Goal: Task Accomplishment & Management: Manage account settings

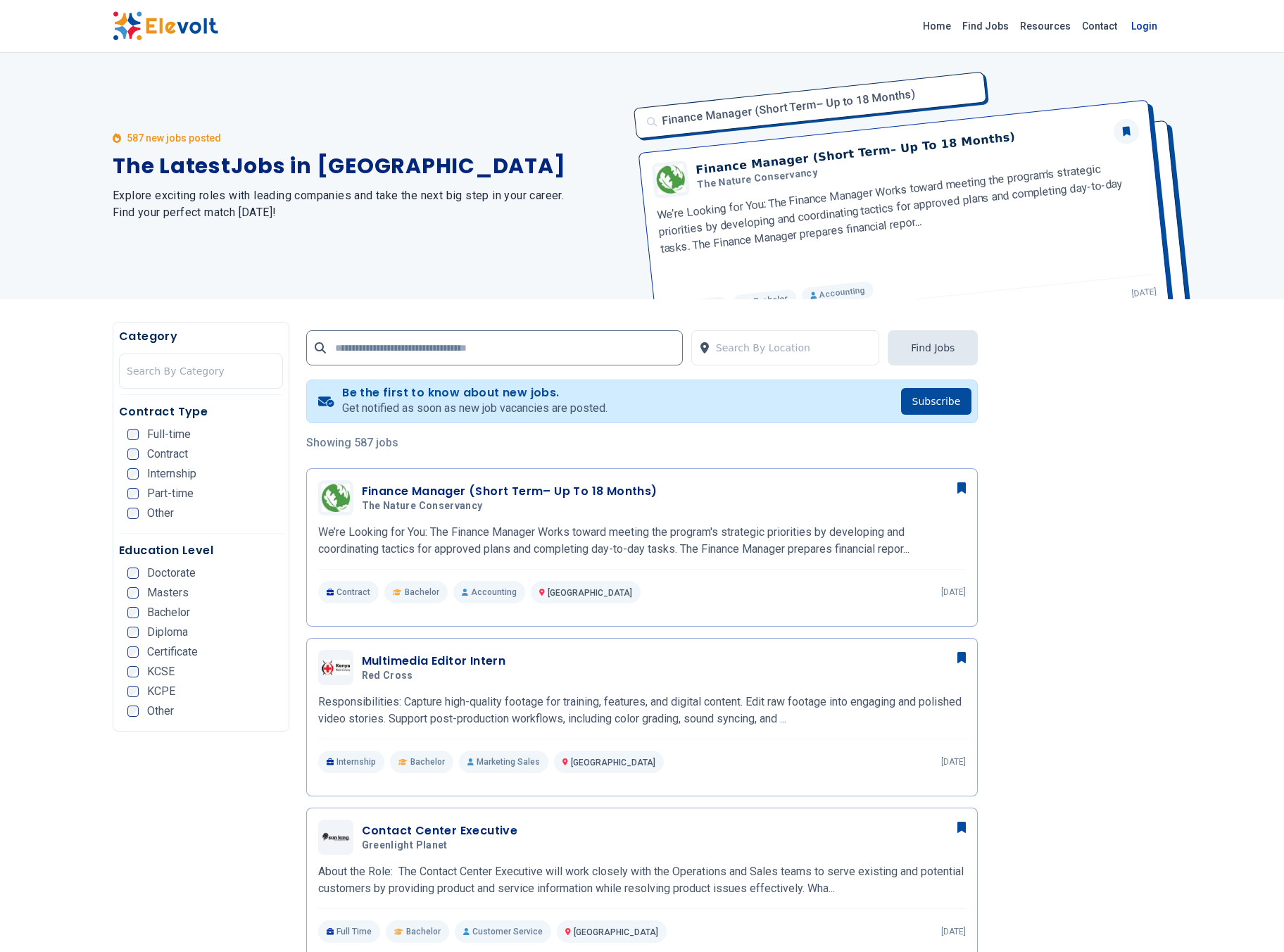
click at [1144, 28] on link "Login" at bounding box center [1144, 26] width 43 height 28
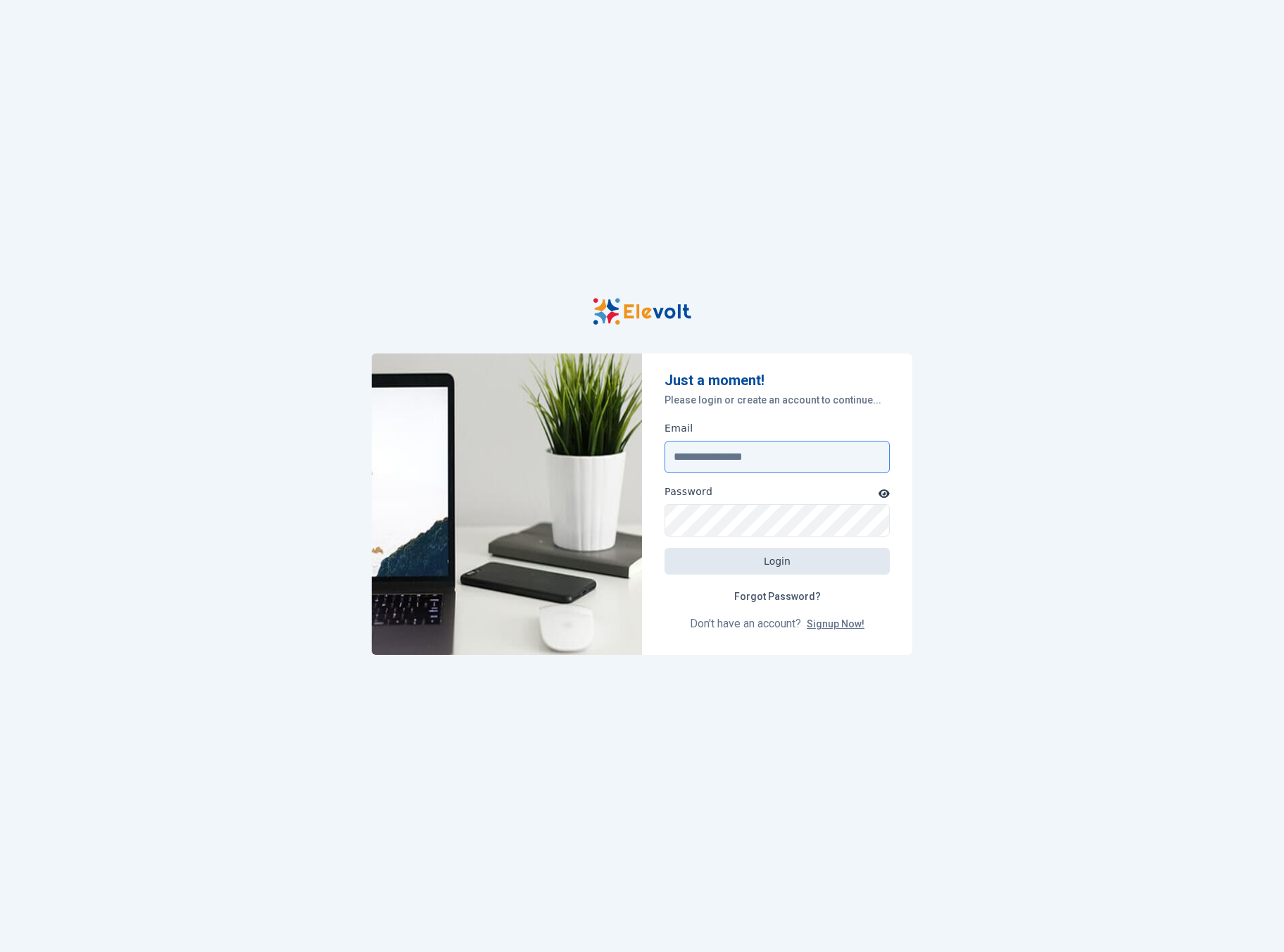
click at [796, 455] on input "Email" at bounding box center [777, 457] width 225 height 33
type input "**********"
click at [664, 548] on button "Login" at bounding box center [777, 561] width 225 height 27
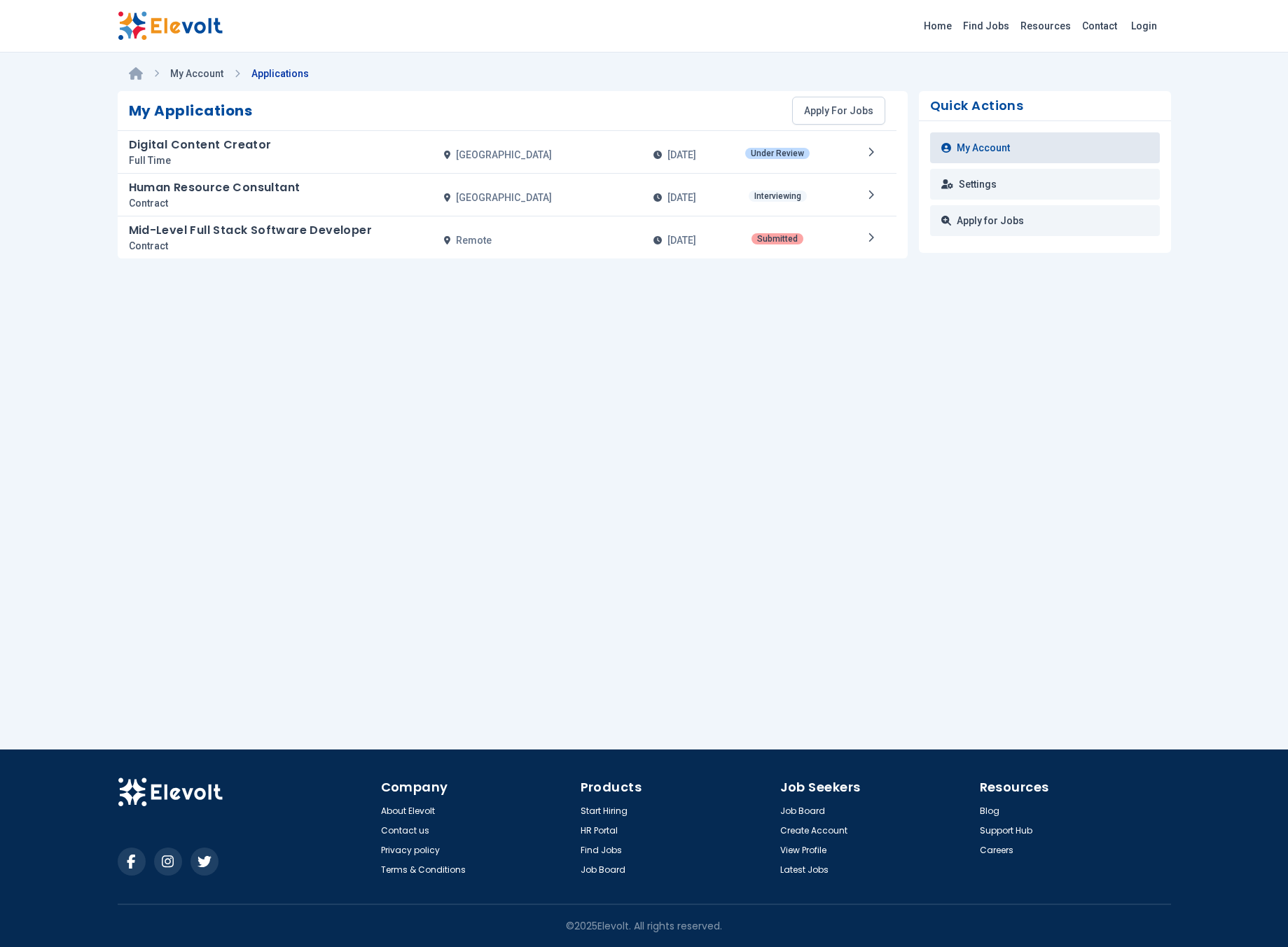
click at [1025, 147] on link "My Account" at bounding box center [1045, 148] width 230 height 31
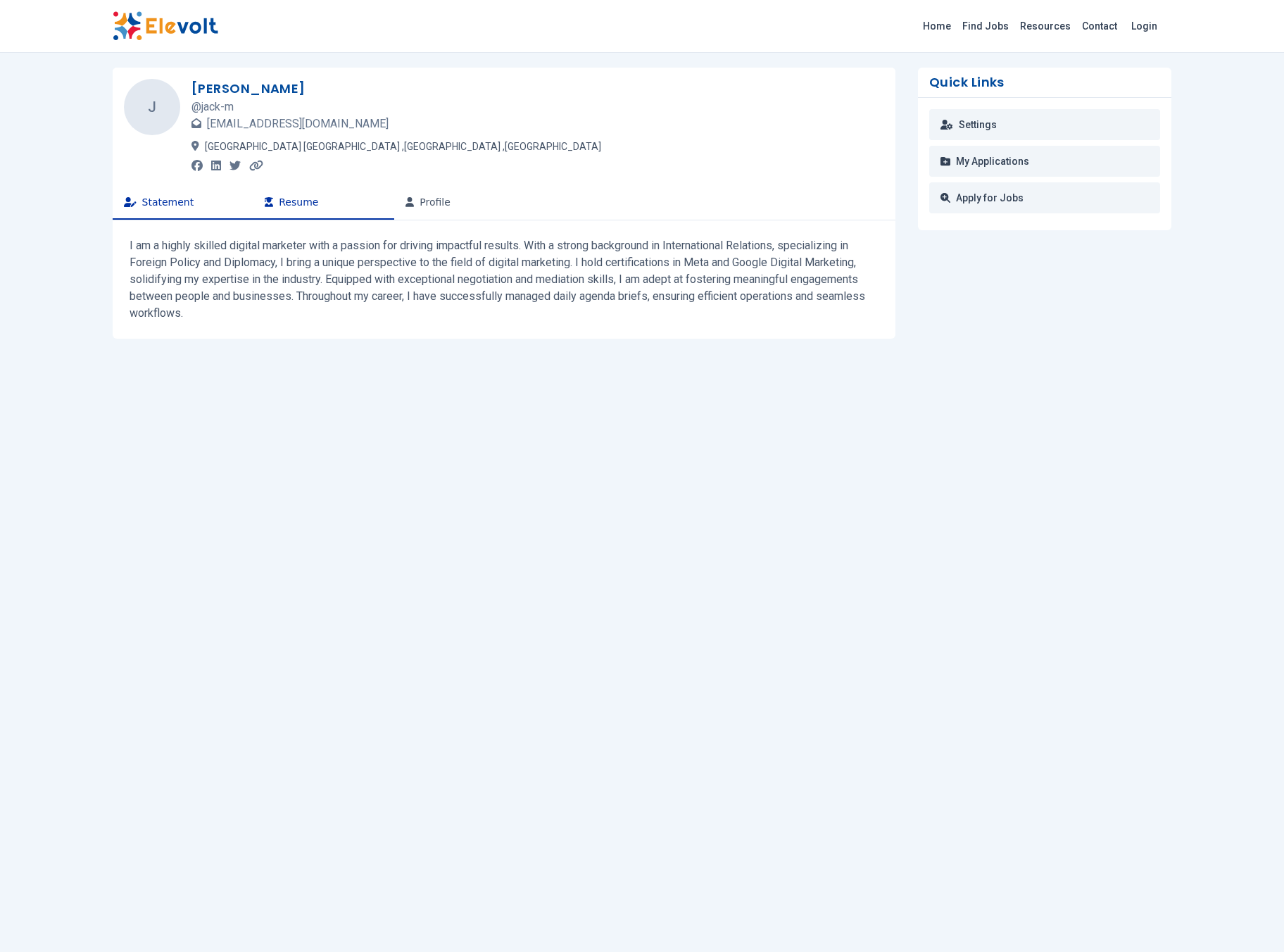
click at [346, 206] on button "Resume" at bounding box center [324, 203] width 141 height 34
